Goal: Task Accomplishment & Management: Use online tool/utility

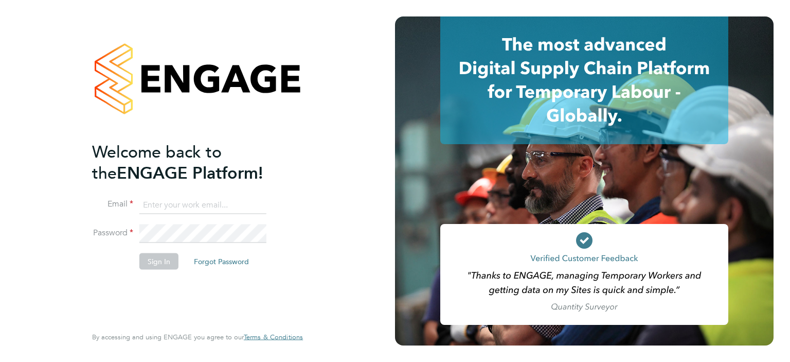
click at [212, 206] on input at bounding box center [202, 204] width 127 height 19
type input "bcarr@spheresolutions.co.uk"
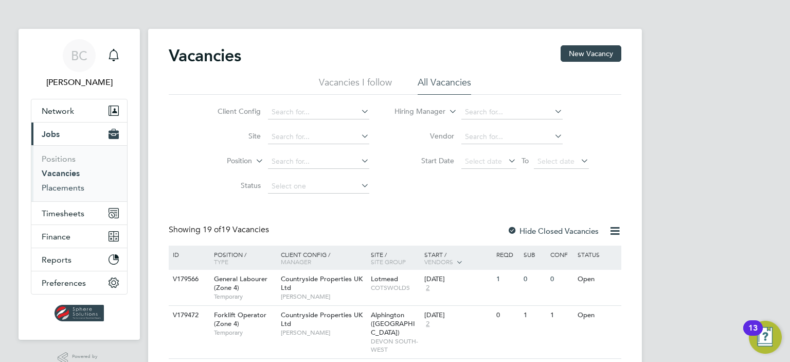
click at [60, 190] on link "Placements" at bounding box center [63, 188] width 43 height 10
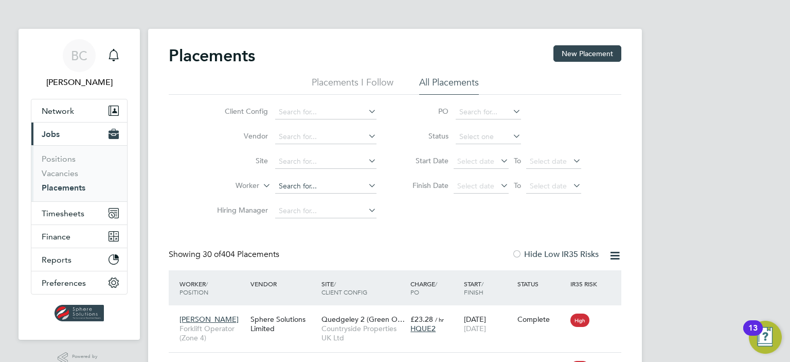
click at [298, 187] on input at bounding box center [325, 186] width 101 height 14
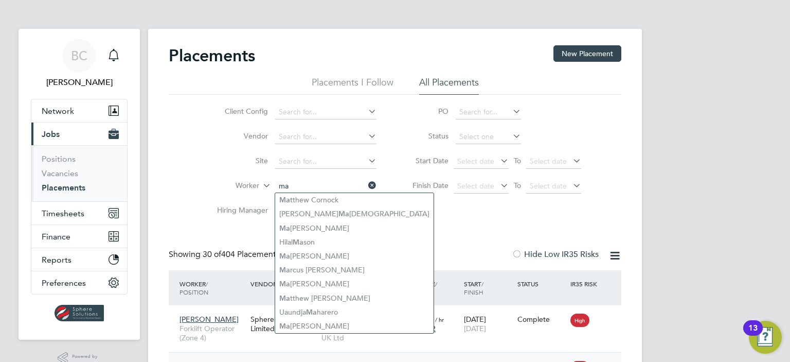
type input "ma"
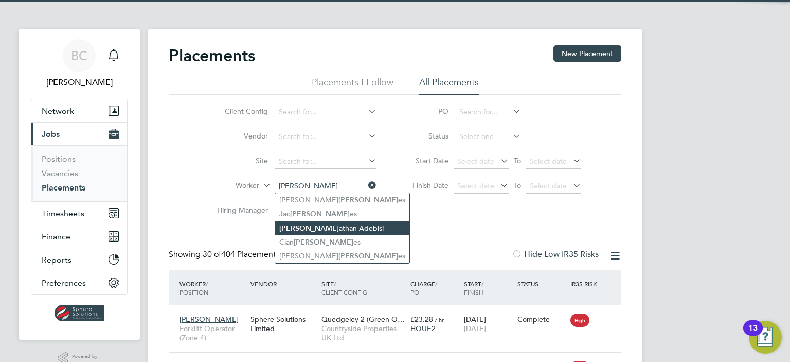
click at [330, 222] on li "[PERSON_NAME]" at bounding box center [342, 228] width 134 height 14
type input "[PERSON_NAME]"
